Goal: Task Accomplishment & Management: Complete application form

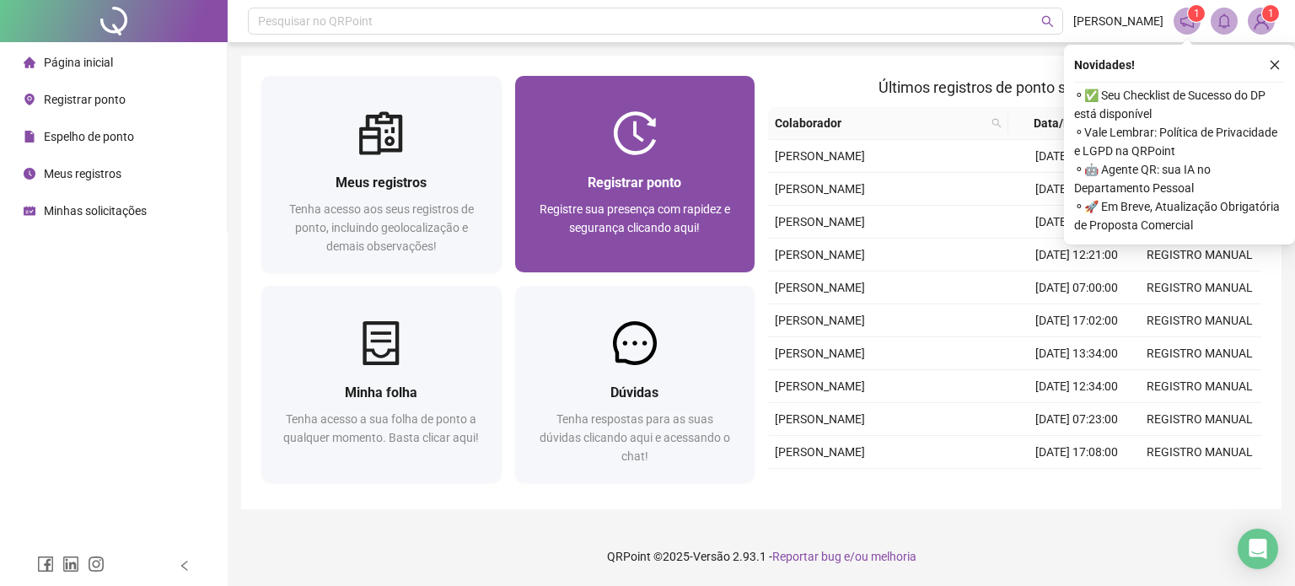
drag, startPoint x: 0, startPoint y: 0, endPoint x: 666, endPoint y: 255, distance: 712.8
click at [666, 255] on div "Registre sua presença com rapidez e segurança clicando aqui!" at bounding box center [635, 228] width 200 height 56
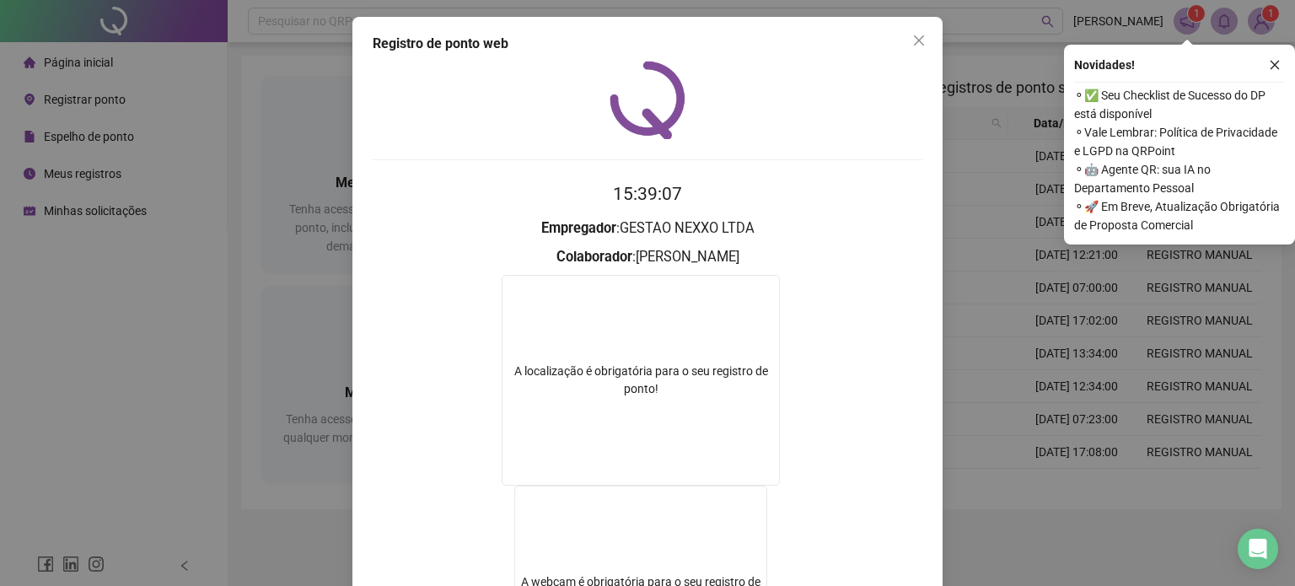
scroll to position [226, 0]
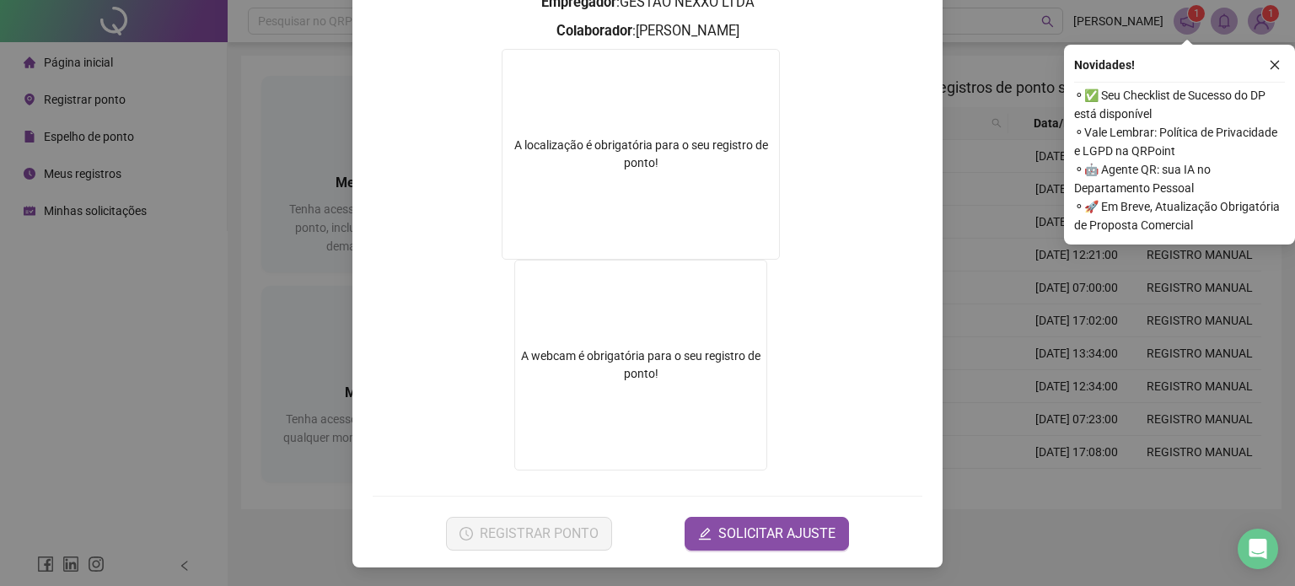
click at [759, 545] on button "SOLICITAR AJUSTE" at bounding box center [766, 534] width 164 height 34
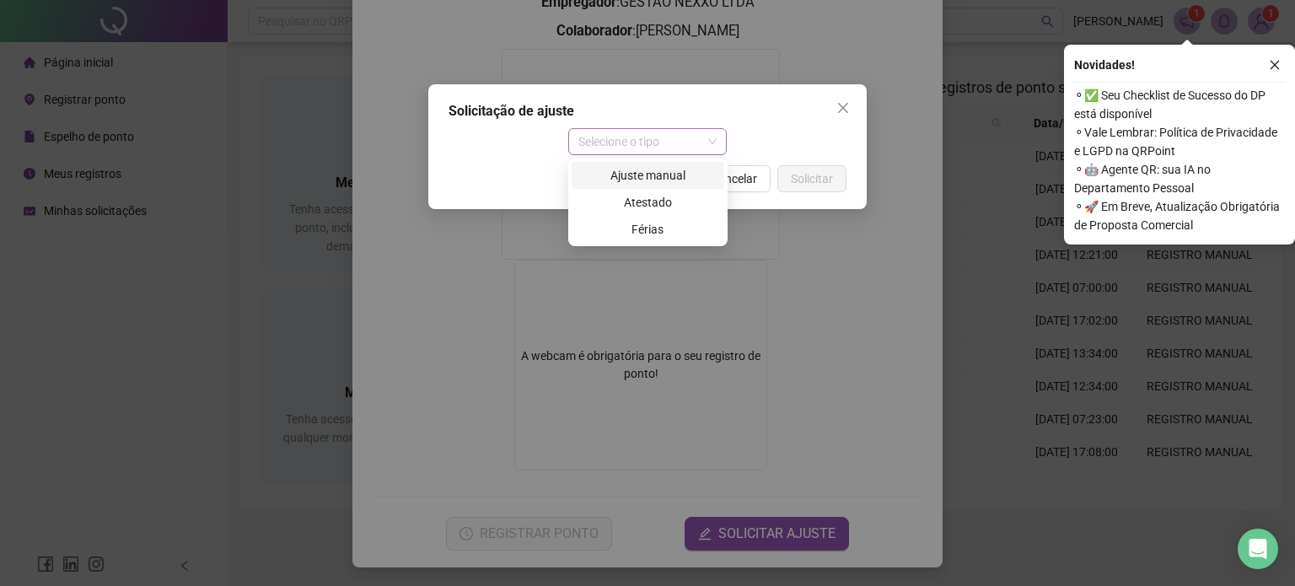
click at [649, 154] on div "Selecione o tipo" at bounding box center [647, 141] width 159 height 27
click at [616, 184] on div "Ajuste manual" at bounding box center [648, 175] width 132 height 19
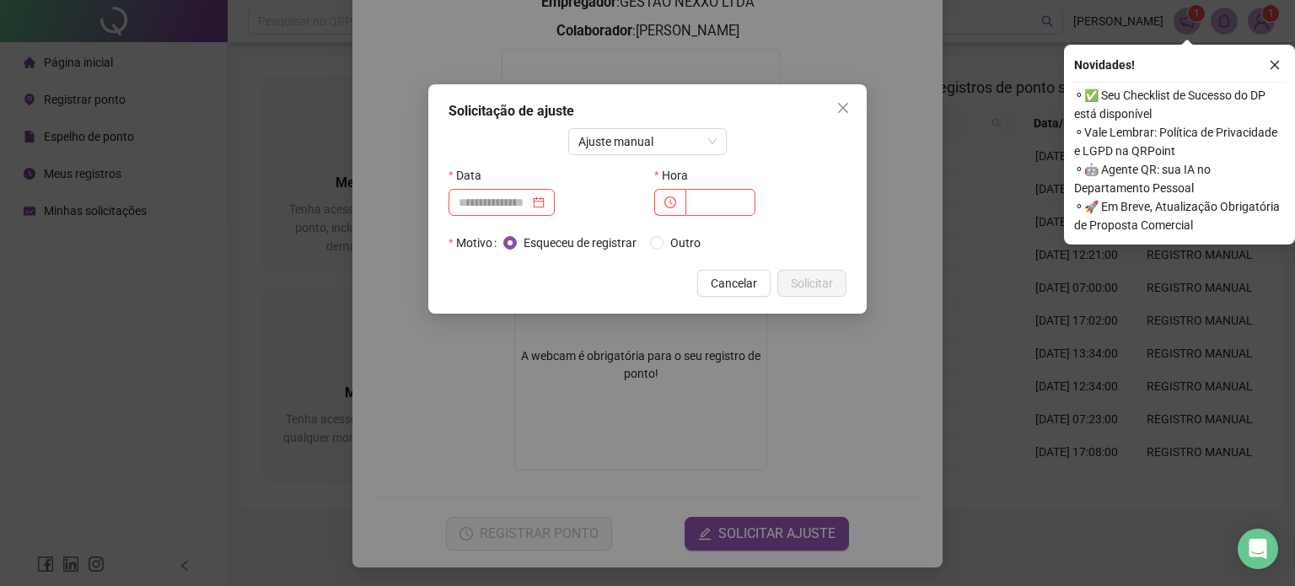
click at [603, 174] on div "Data" at bounding box center [544, 175] width 192 height 27
click at [495, 199] on input at bounding box center [494, 202] width 71 height 19
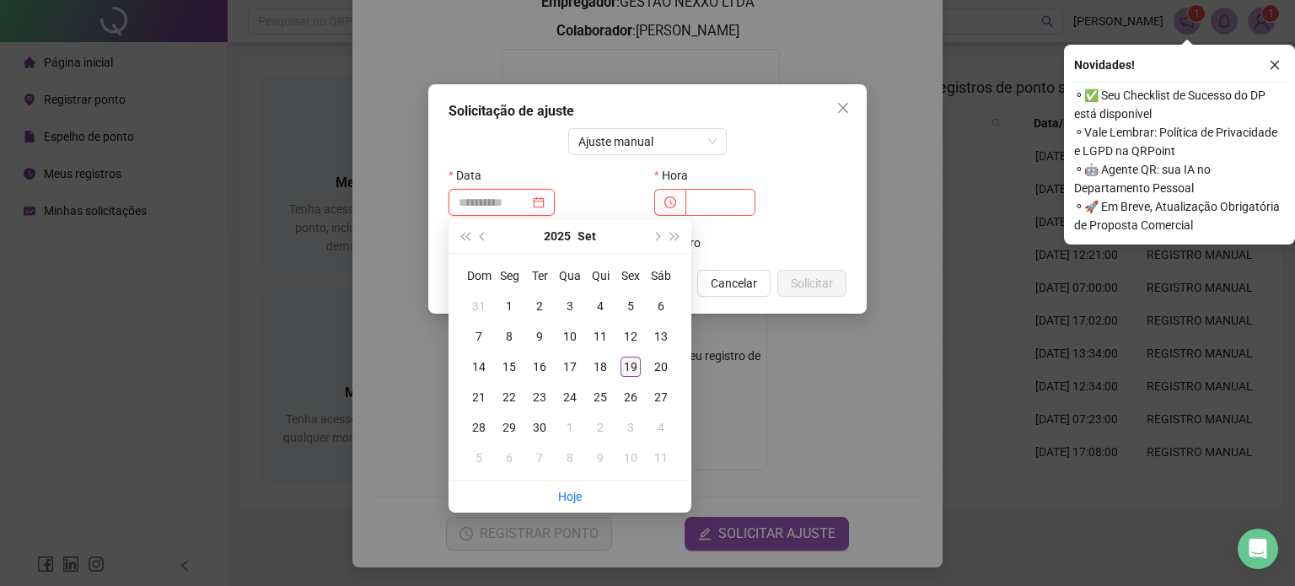
type input "**********"
click at [626, 363] on div "19" at bounding box center [630, 367] width 20 height 20
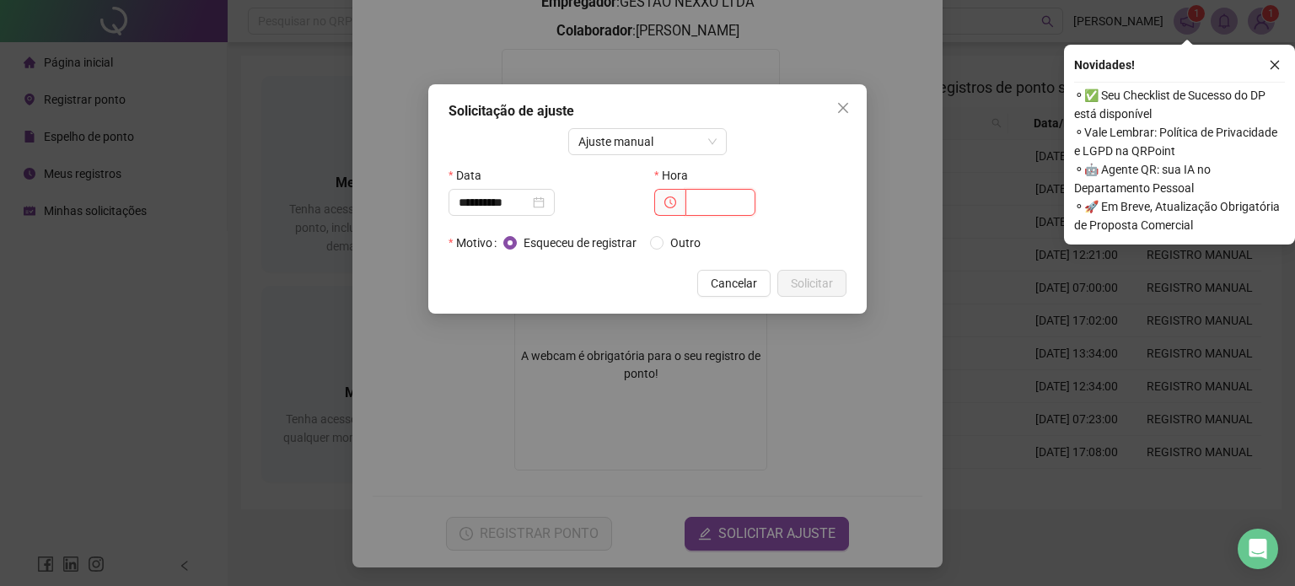
click at [737, 206] on input "text" at bounding box center [720, 202] width 70 height 27
type input "*****"
click at [681, 239] on span "Outro" at bounding box center [685, 242] width 44 height 19
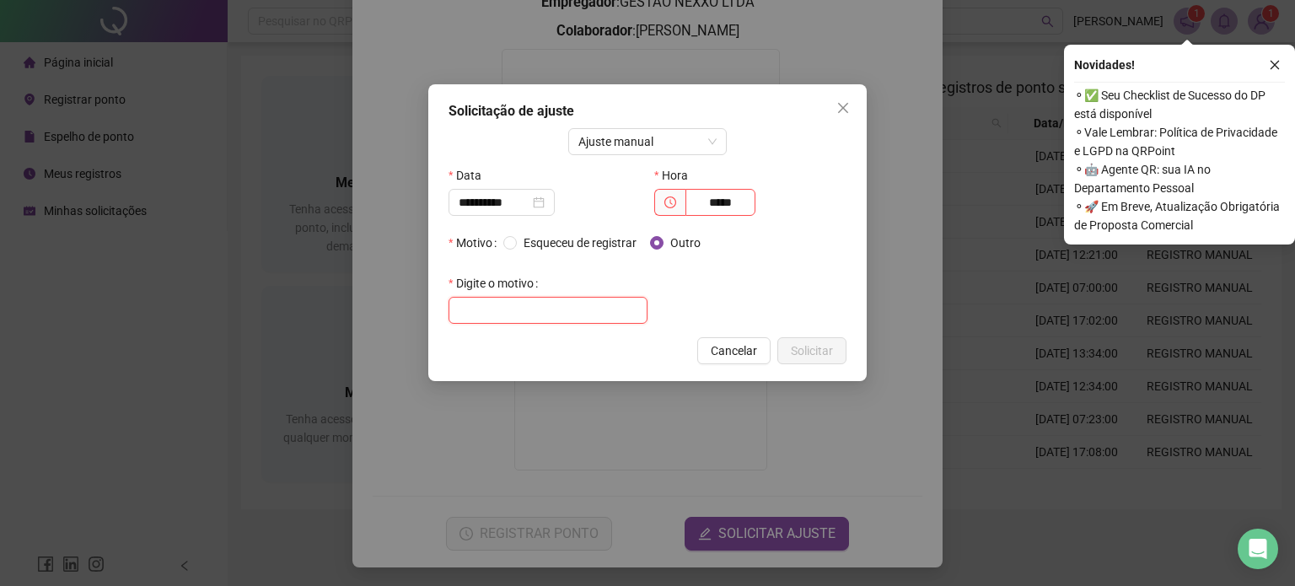
click at [570, 302] on input "text" at bounding box center [547, 310] width 199 height 27
type input "**********"
click at [822, 356] on span "Solicitar" at bounding box center [812, 350] width 42 height 19
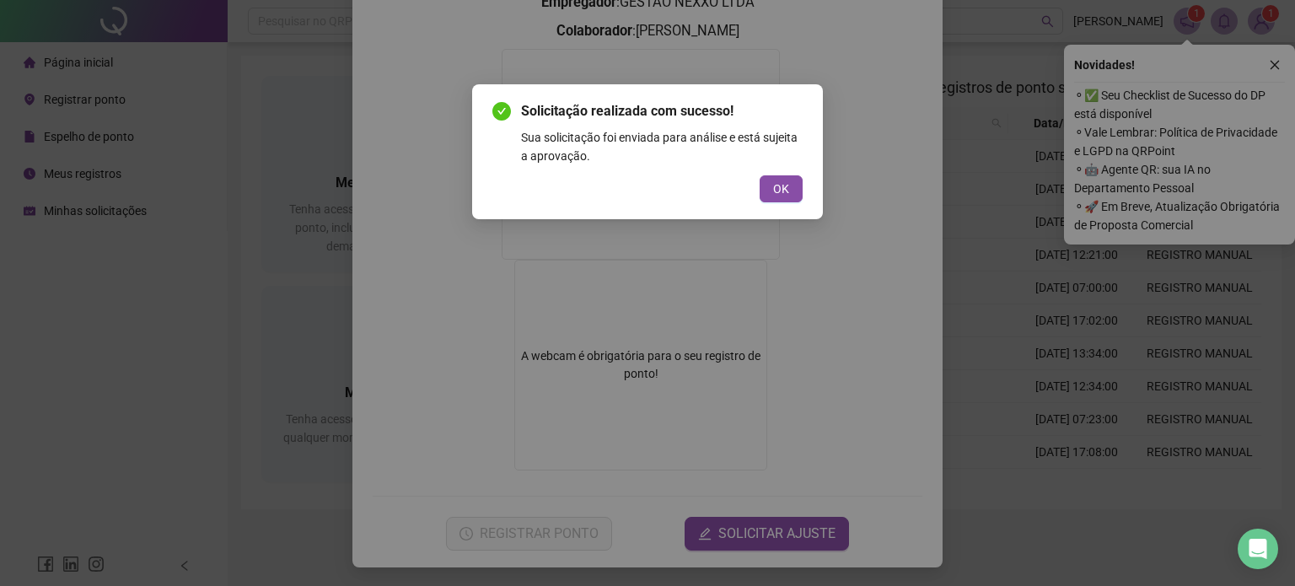
click at [782, 174] on div "Solicitação realizada com sucesso! Sua solicitação foi enviada para análise e e…" at bounding box center [647, 151] width 310 height 101
click at [780, 185] on span "OK" at bounding box center [781, 189] width 16 height 19
